Goal: Communication & Community: Connect with others

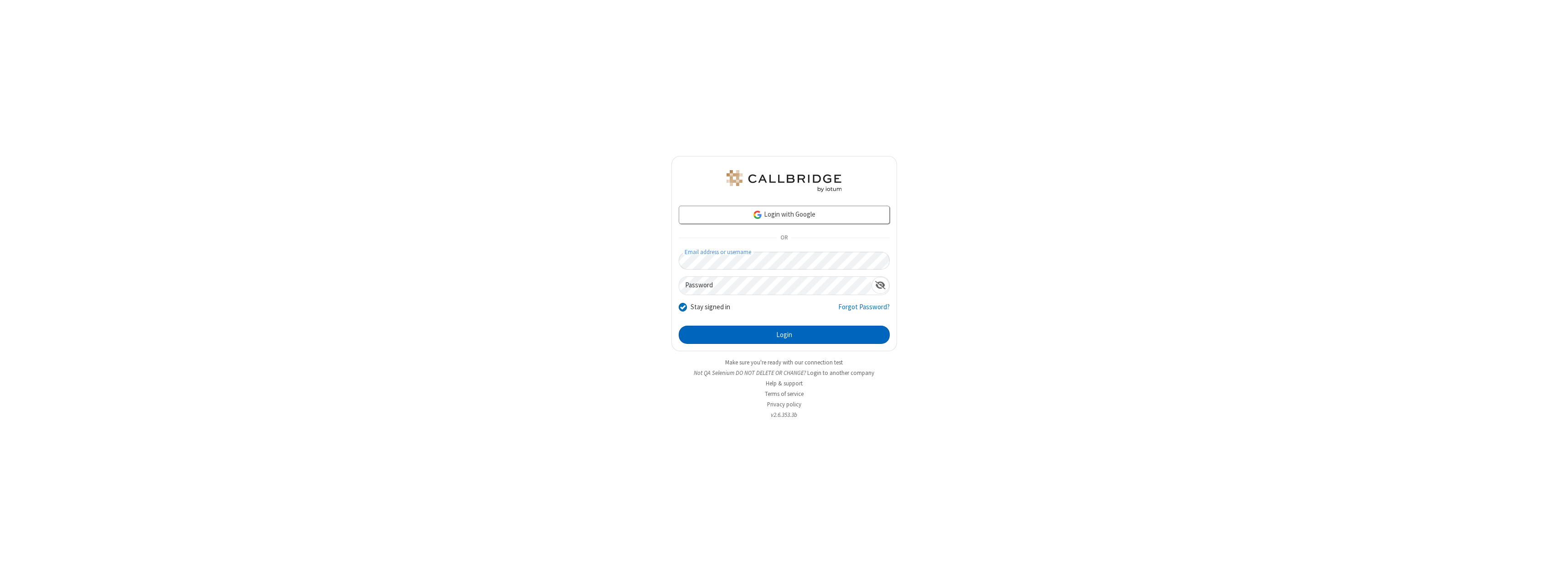
click at [784, 335] on button "Login" at bounding box center [784, 335] width 211 height 18
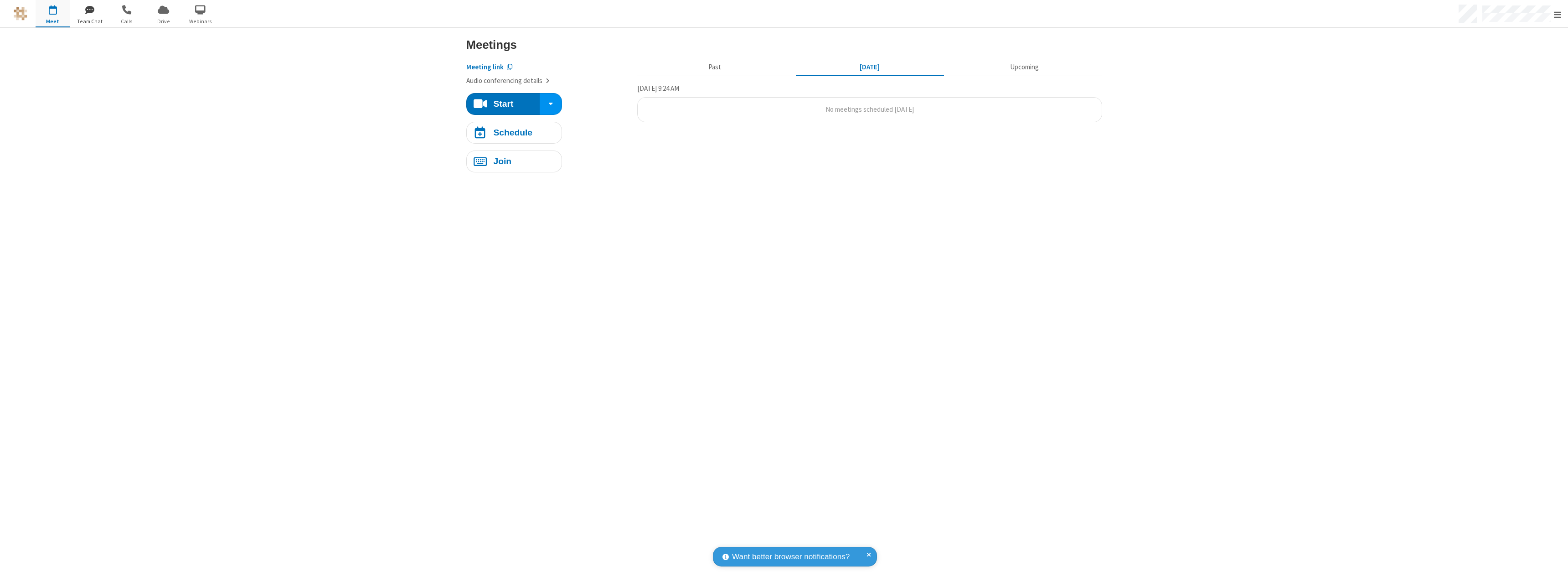
click at [89, 9] on span "button" at bounding box center [89, 9] width 34 height 15
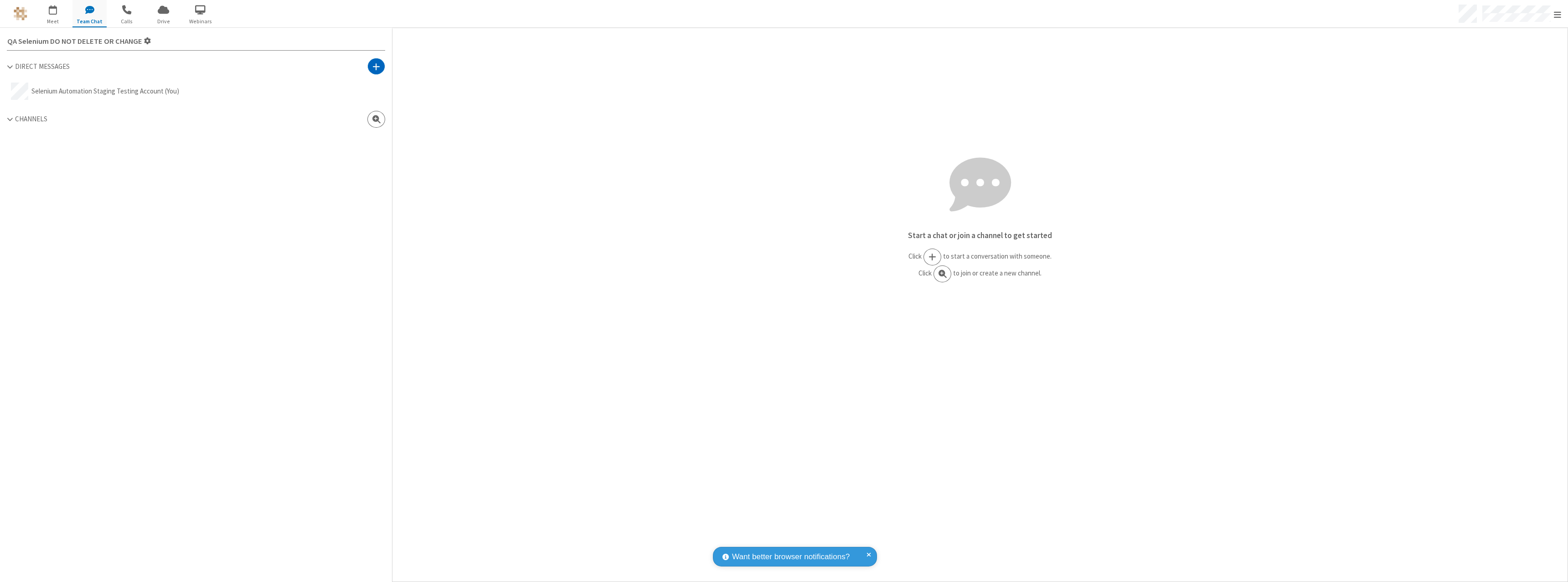
click at [376, 66] on span at bounding box center [376, 66] width 8 height 9
